Goal: Check status: Check status

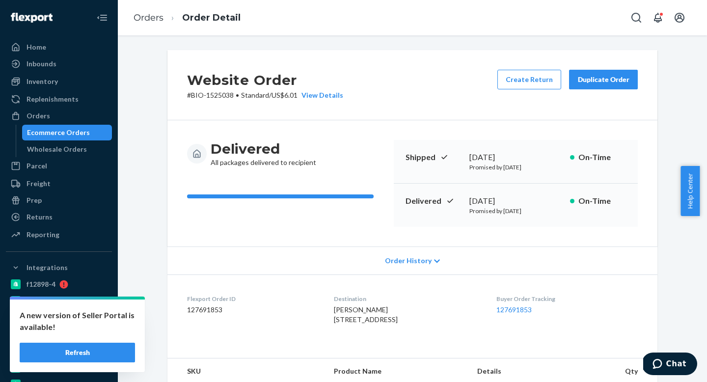
click at [53, 110] on div "Orders" at bounding box center [59, 116] width 104 height 14
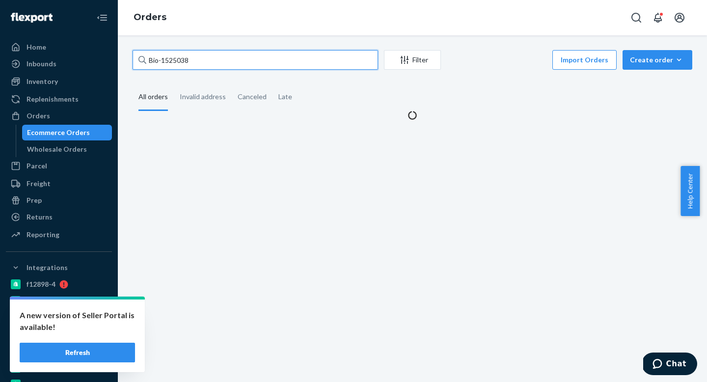
click at [206, 62] on input "Bio-1525038" at bounding box center [254, 60] width 245 height 20
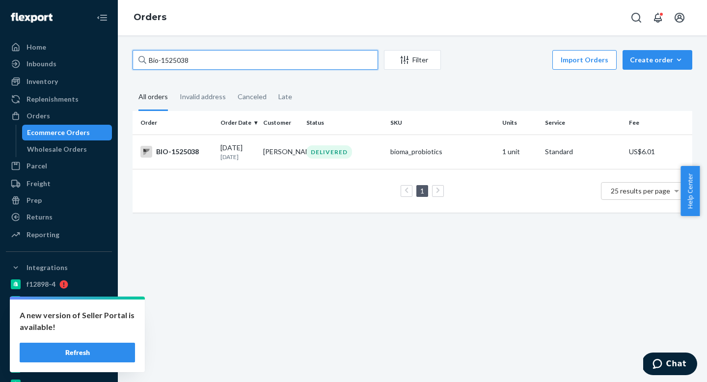
click at [206, 62] on input "Bio-1525038" at bounding box center [254, 60] width 245 height 20
paste input "ma-2391311"
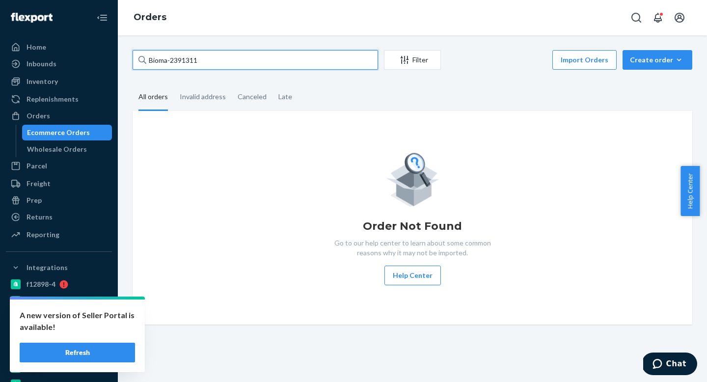
click at [166, 61] on input "Bioma-2391311" at bounding box center [254, 60] width 245 height 20
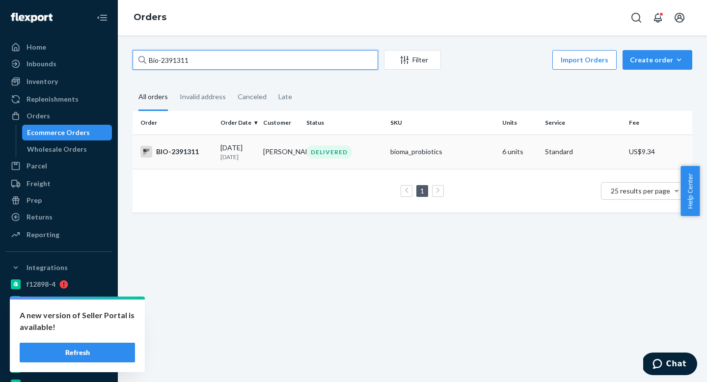
type input "Bio-2391311"
click at [259, 155] on td "[PERSON_NAME]" at bounding box center [280, 151] width 43 height 34
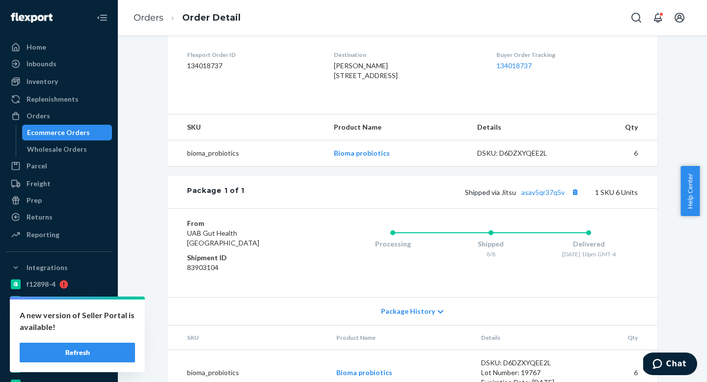
scroll to position [289, 0]
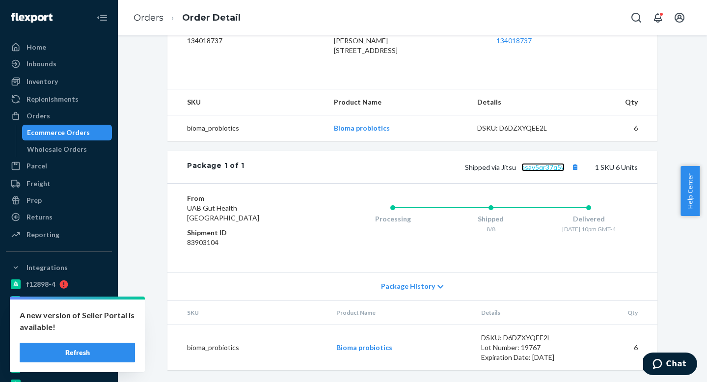
click at [533, 168] on link "asav5qr37q5v" at bounding box center [542, 167] width 43 height 8
click at [111, 350] on button "Refresh" at bounding box center [77, 352] width 115 height 20
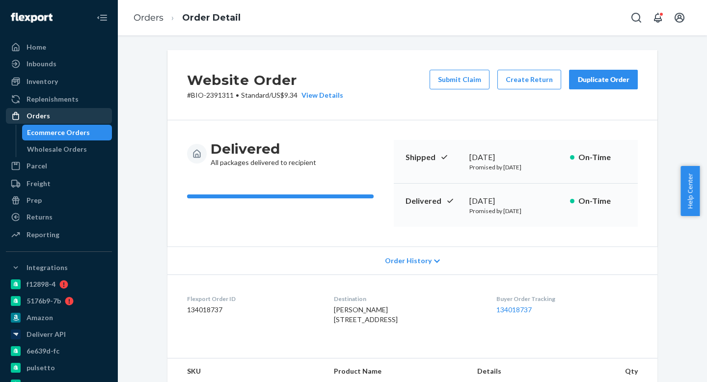
click at [73, 114] on div "Orders" at bounding box center [59, 116] width 104 height 14
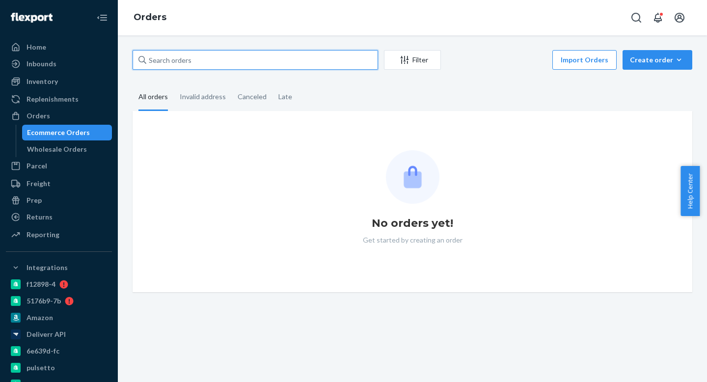
click at [213, 64] on input "text" at bounding box center [254, 60] width 245 height 20
paste input "Bioma-2332726"
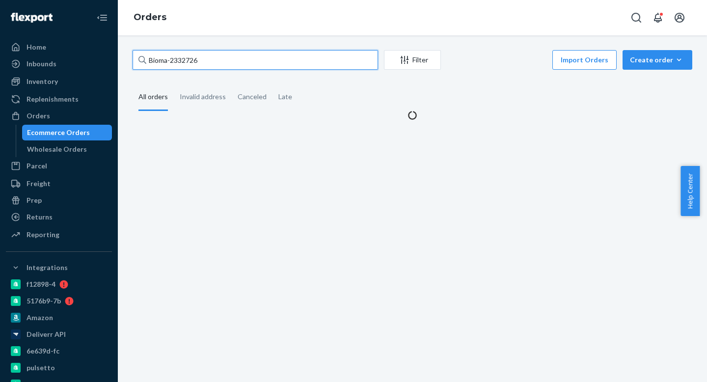
drag, startPoint x: 165, startPoint y: 60, endPoint x: 170, endPoint y: 65, distance: 6.6
click at [164, 60] on input "Bioma-2332726" at bounding box center [254, 60] width 245 height 20
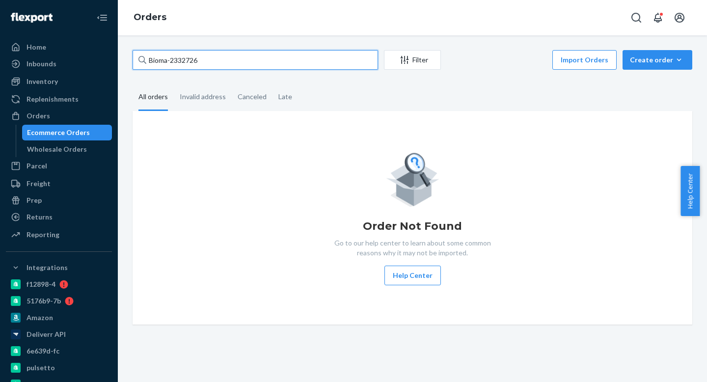
click at [167, 61] on input "Bioma-2332726" at bounding box center [254, 60] width 245 height 20
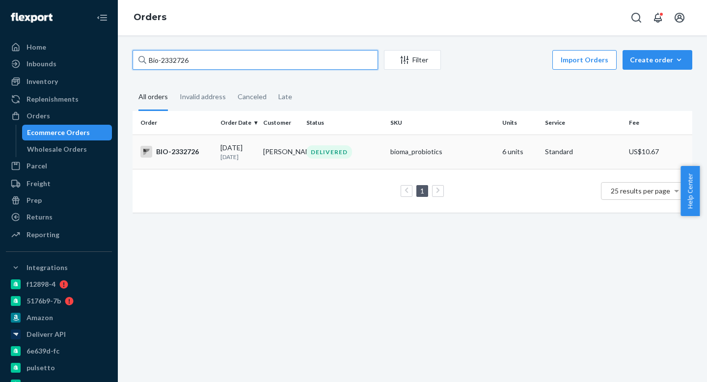
type input "Bio-2332726"
click at [268, 159] on td "Christina Brommer" at bounding box center [280, 151] width 43 height 34
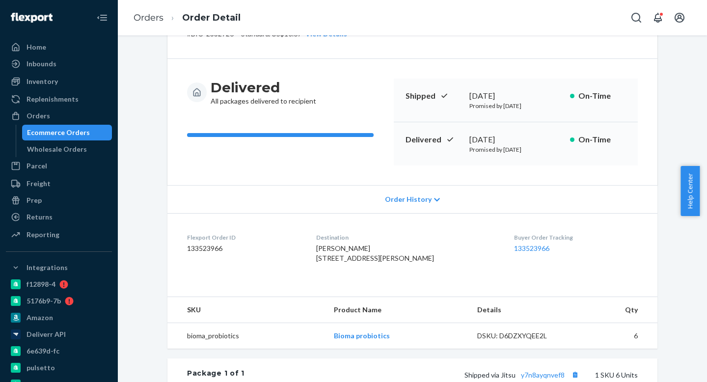
scroll to position [289, 0]
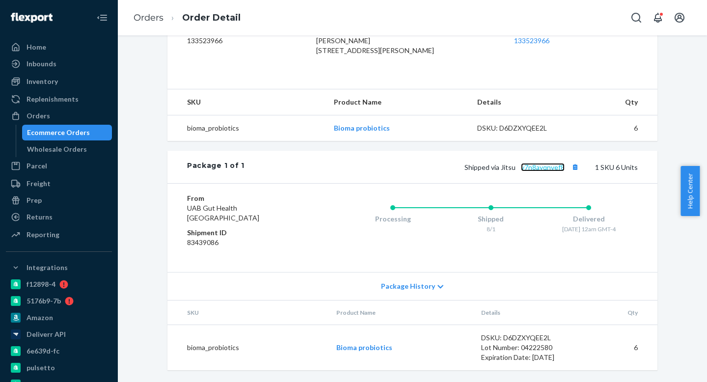
click at [540, 168] on link "y7n8ayqnvef8" at bounding box center [543, 167] width 44 height 8
